Goal: Task Accomplishment & Management: Manage account settings

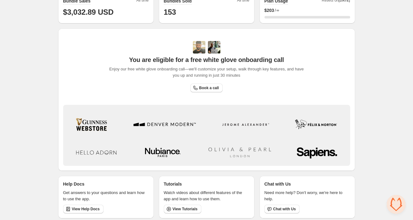
scroll to position [174, 0]
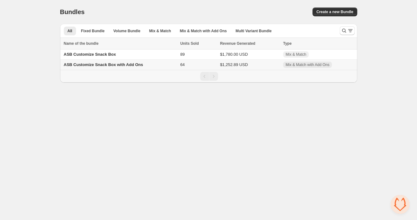
click at [156, 66] on td "ASB Customize Snack Box with Add Ons" at bounding box center [119, 65] width 119 height 10
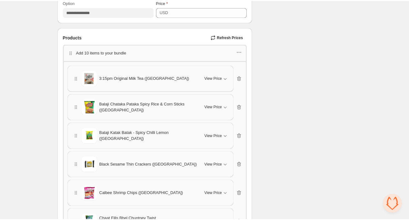
scroll to position [235, 0]
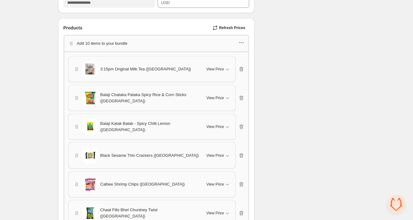
click at [241, 39] on icon "button" at bounding box center [241, 42] width 6 height 6
click at [242, 53] on span "Edit products" at bounding box center [245, 54] width 34 height 6
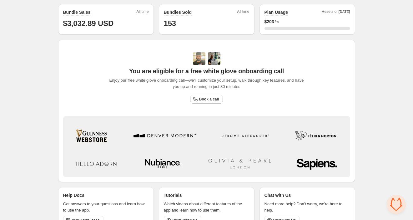
scroll to position [174, 0]
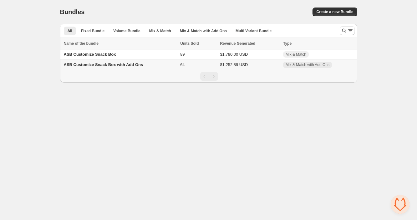
click at [157, 65] on td "ASB Customize Snack Box with Add Ons" at bounding box center [119, 65] width 119 height 10
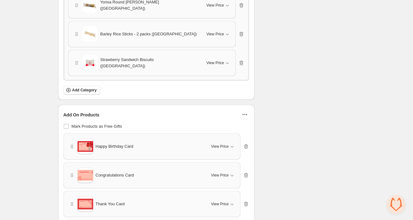
scroll to position [2186, 0]
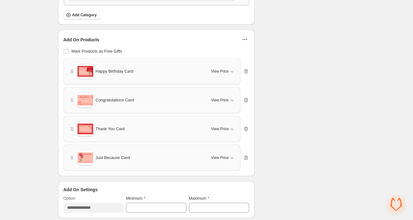
click at [246, 36] on icon "button" at bounding box center [245, 39] width 6 height 6
click at [249, 39] on span "Edit Products" at bounding box center [249, 41] width 27 height 6
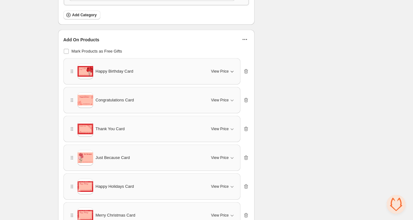
click at [230, 68] on icon "button" at bounding box center [232, 71] width 6 height 6
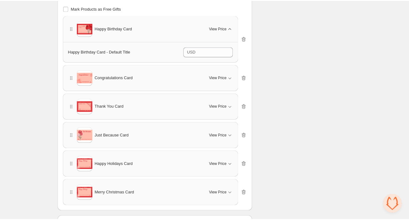
scroll to position [2263, 0]
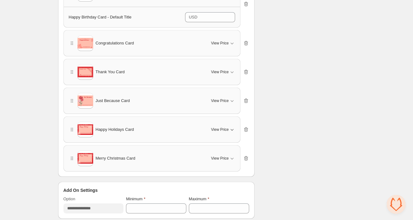
click at [231, 129] on icon "button" at bounding box center [231, 130] width 3 height 2
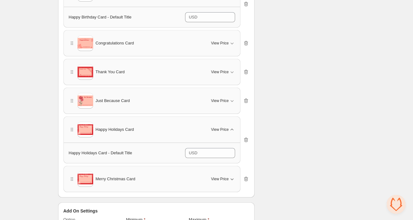
click at [229, 176] on icon "button" at bounding box center [232, 179] width 6 height 6
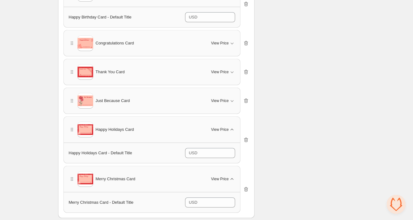
click at [232, 129] on icon "button" at bounding box center [231, 130] width 3 height 2
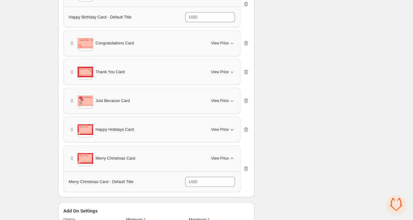
click at [233, 155] on icon "button" at bounding box center [232, 158] width 6 height 6
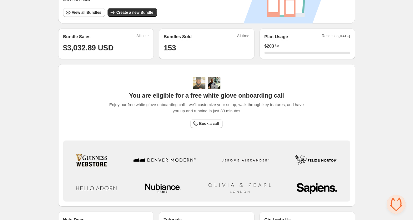
scroll to position [174, 0]
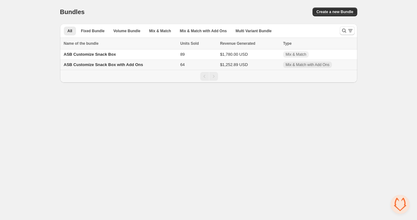
click at [159, 64] on td "ASB Customize Snack Box with Add Ons" at bounding box center [119, 65] width 119 height 10
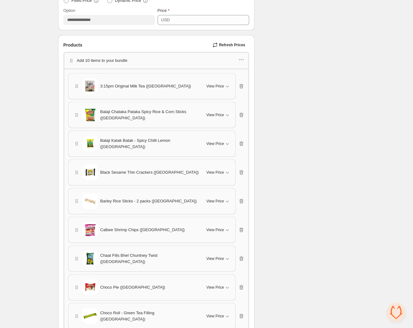
scroll to position [188, 0]
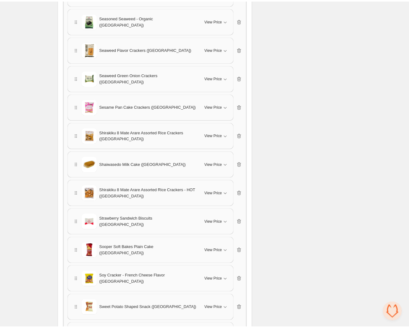
scroll to position [1705, 0]
